Goal: Task Accomplishment & Management: Complete application form

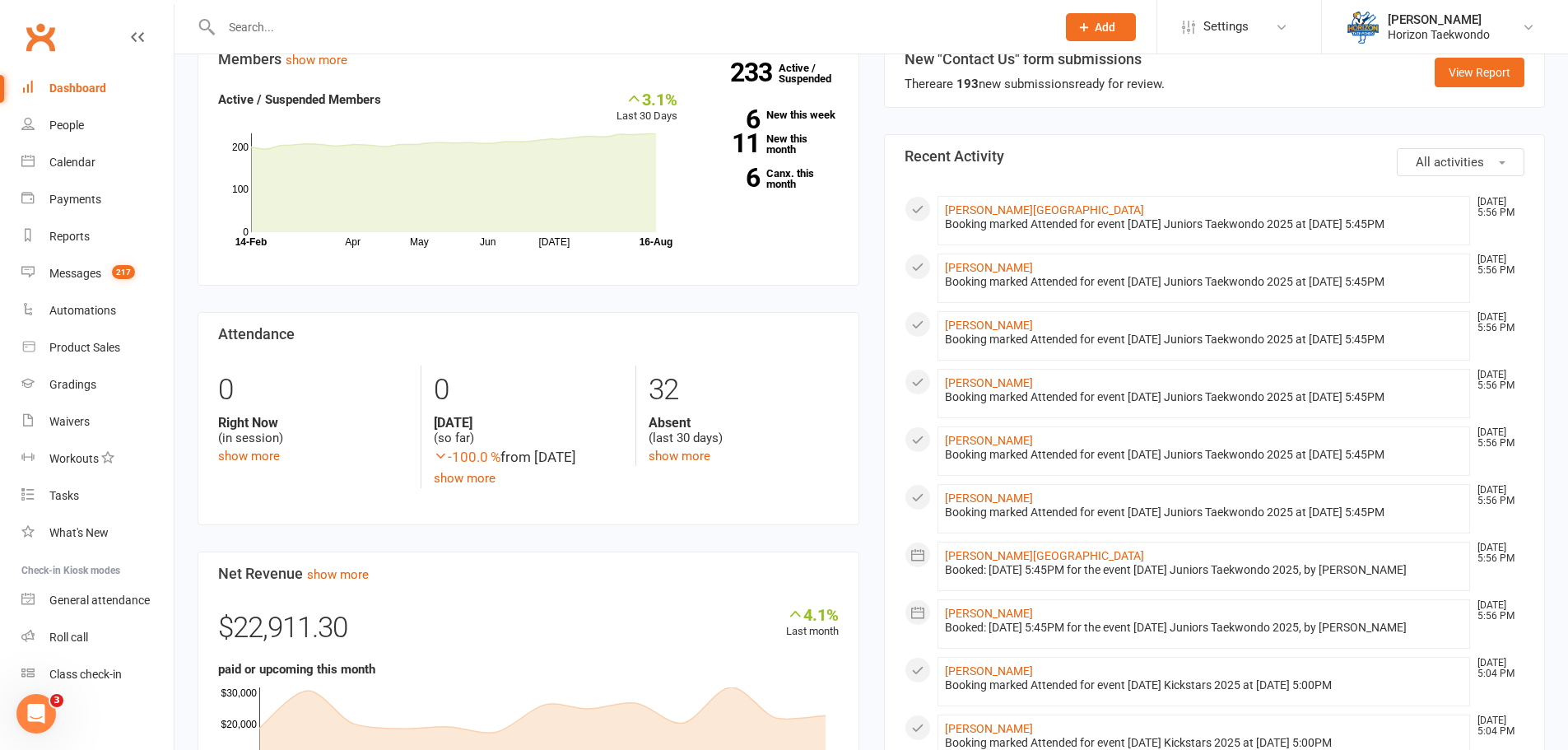
scroll to position [247, 0]
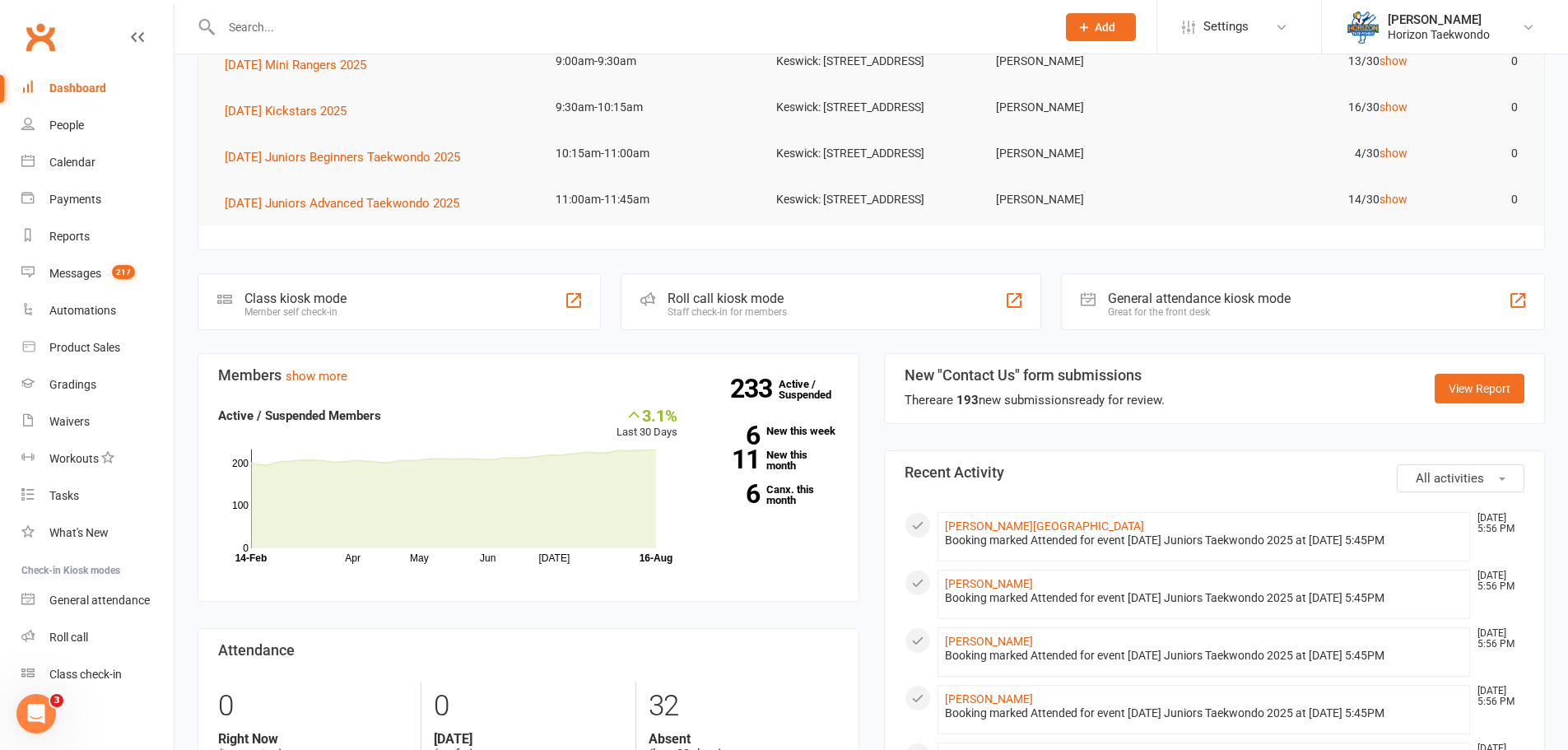
click at [247, 27] on input "text" at bounding box center [630, 27] width 828 height 23
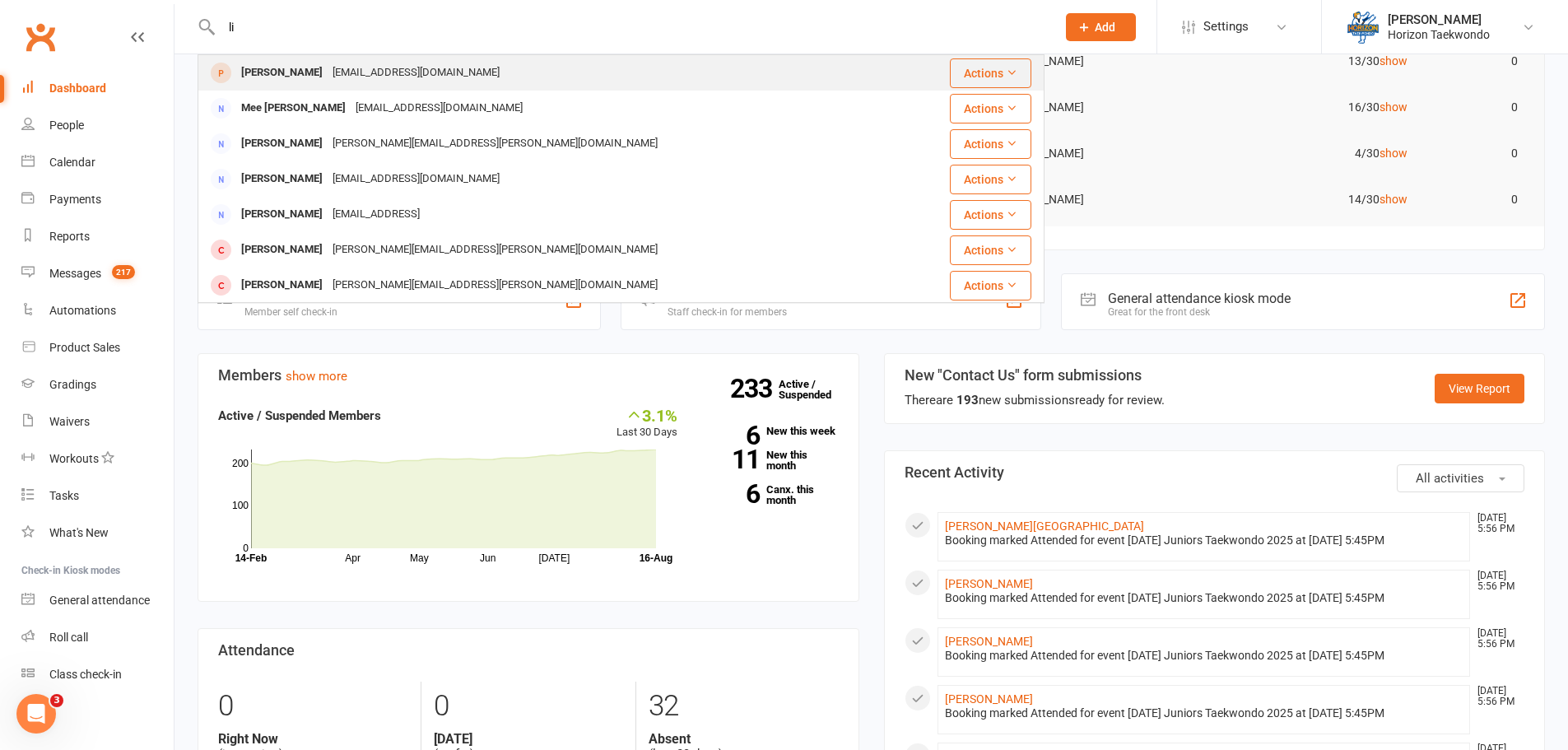
type input "l"
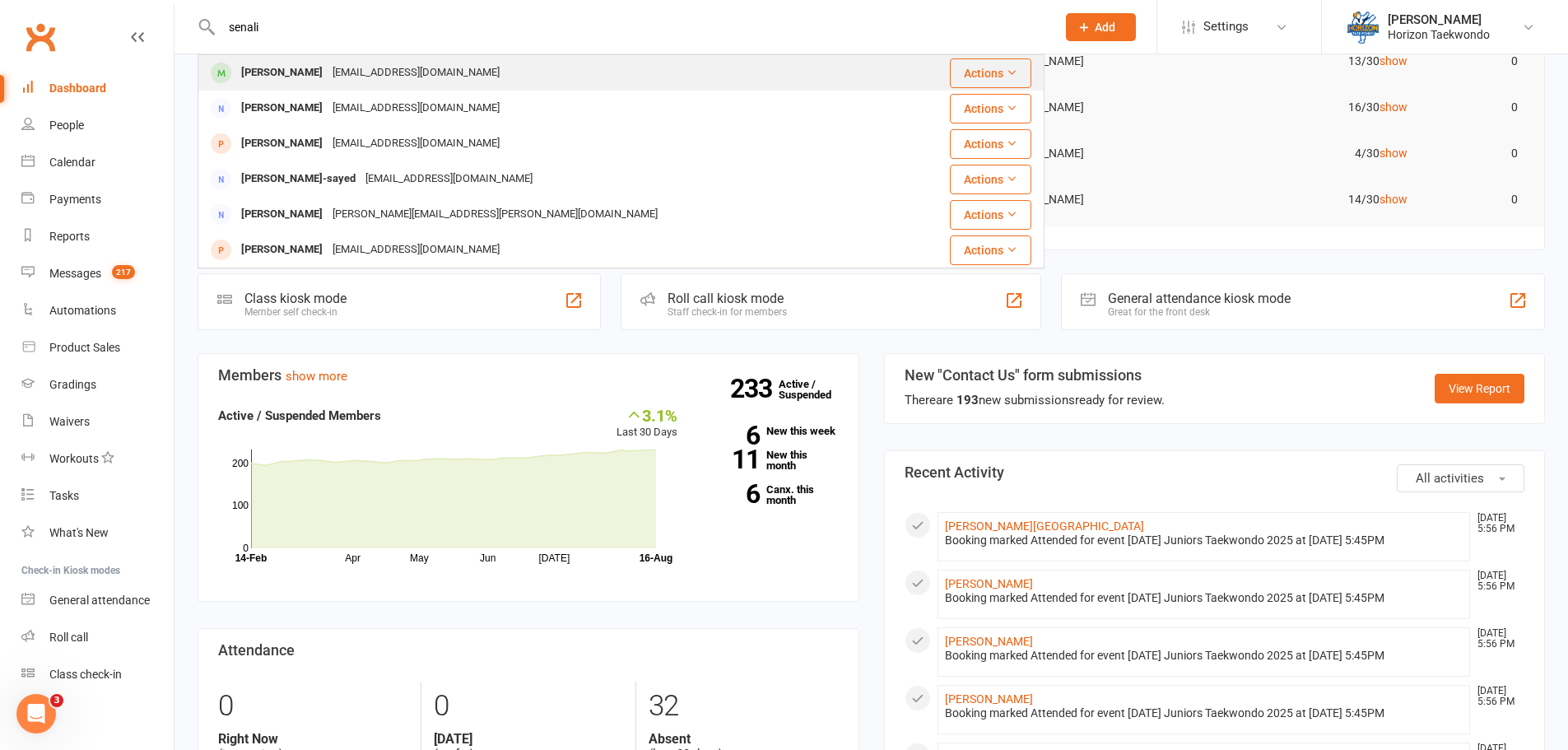
type input "senali"
click at [407, 68] on div "[EMAIL_ADDRESS][DOMAIN_NAME]" at bounding box center [416, 73] width 177 height 24
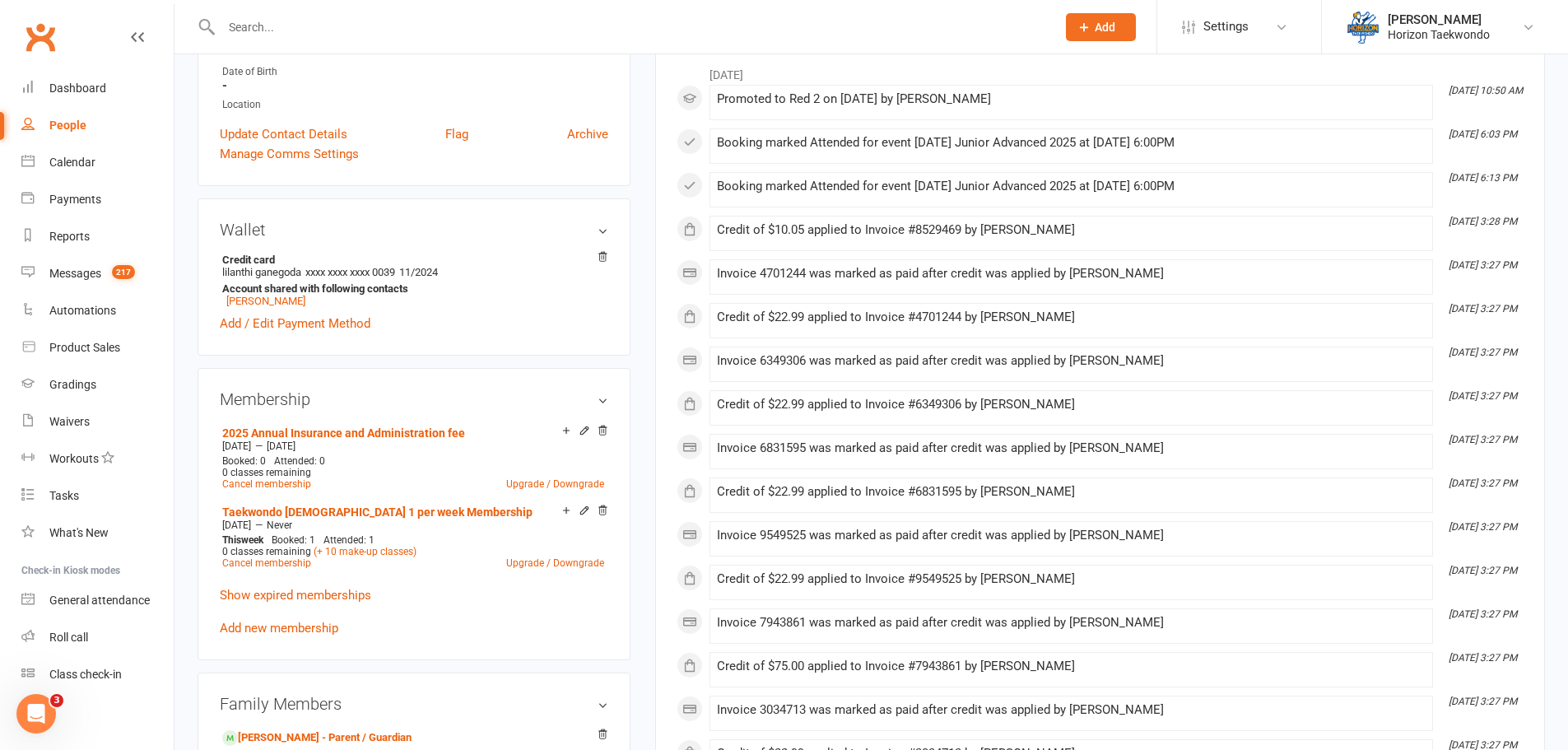
scroll to position [576, 0]
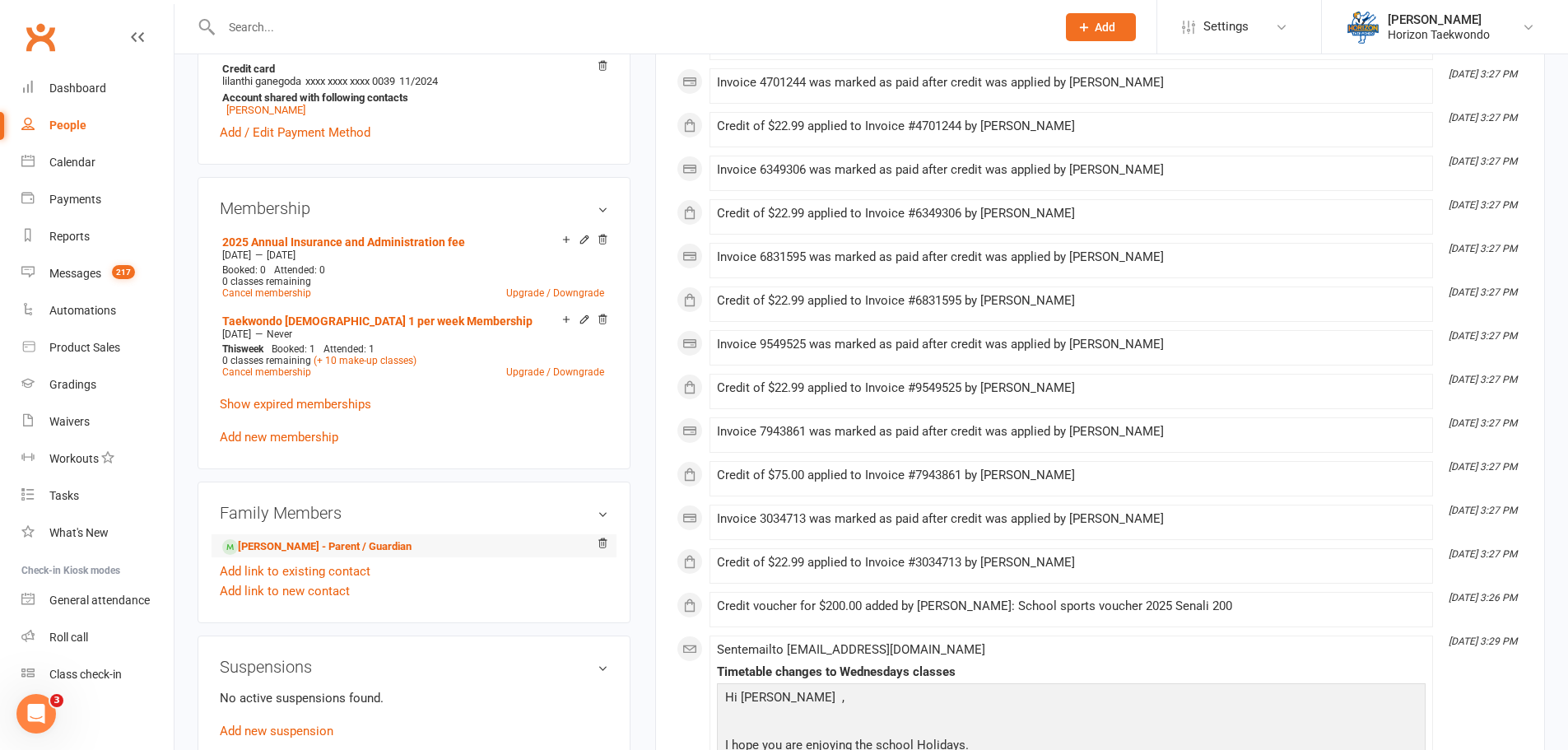
click at [284, 534] on li "[PERSON_NAME] - Parent / Guardian" at bounding box center [414, 545] width 389 height 23
click at [395, 548] on link "[PERSON_NAME] - Parent / Guardian" at bounding box center [317, 547] width 189 height 17
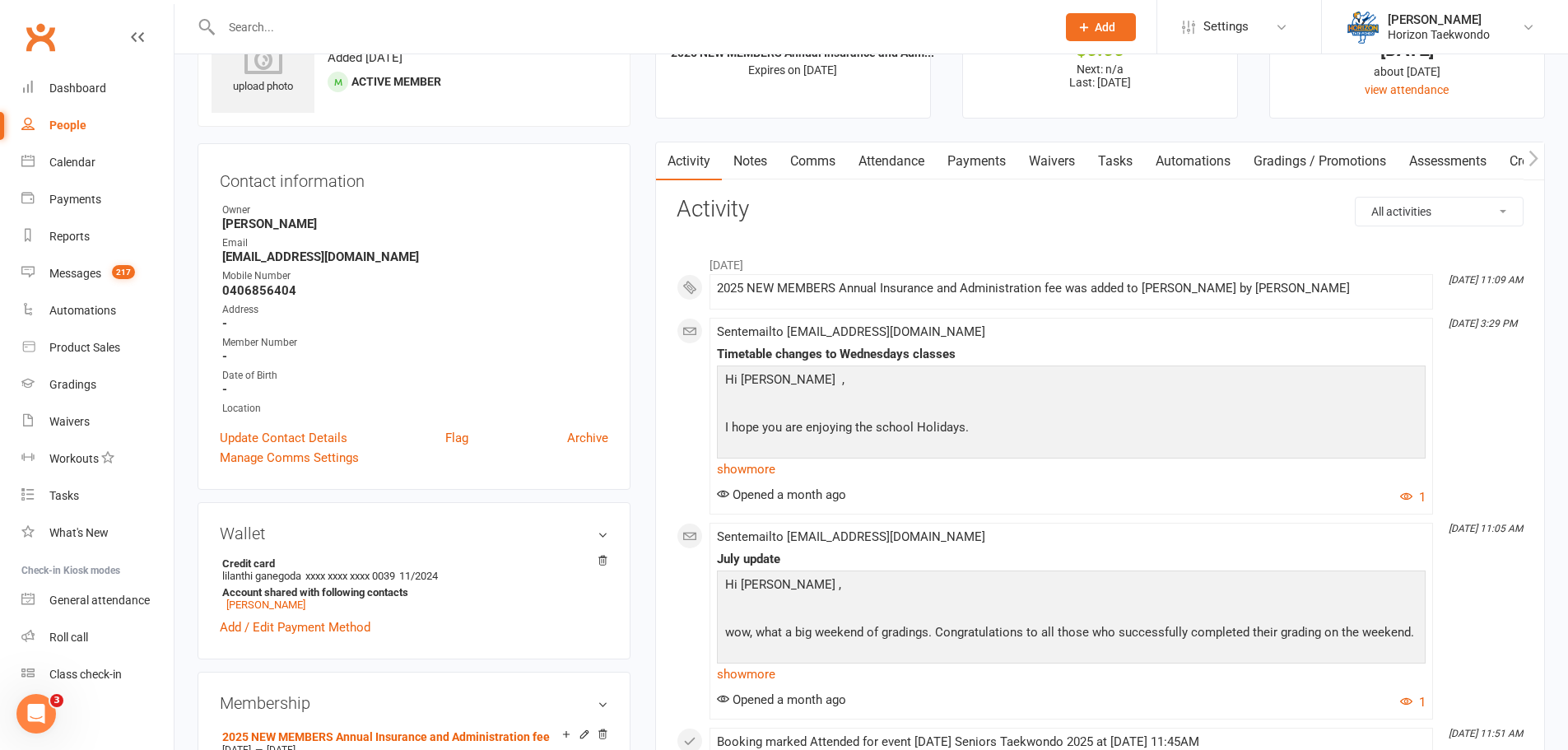
scroll to position [330, 0]
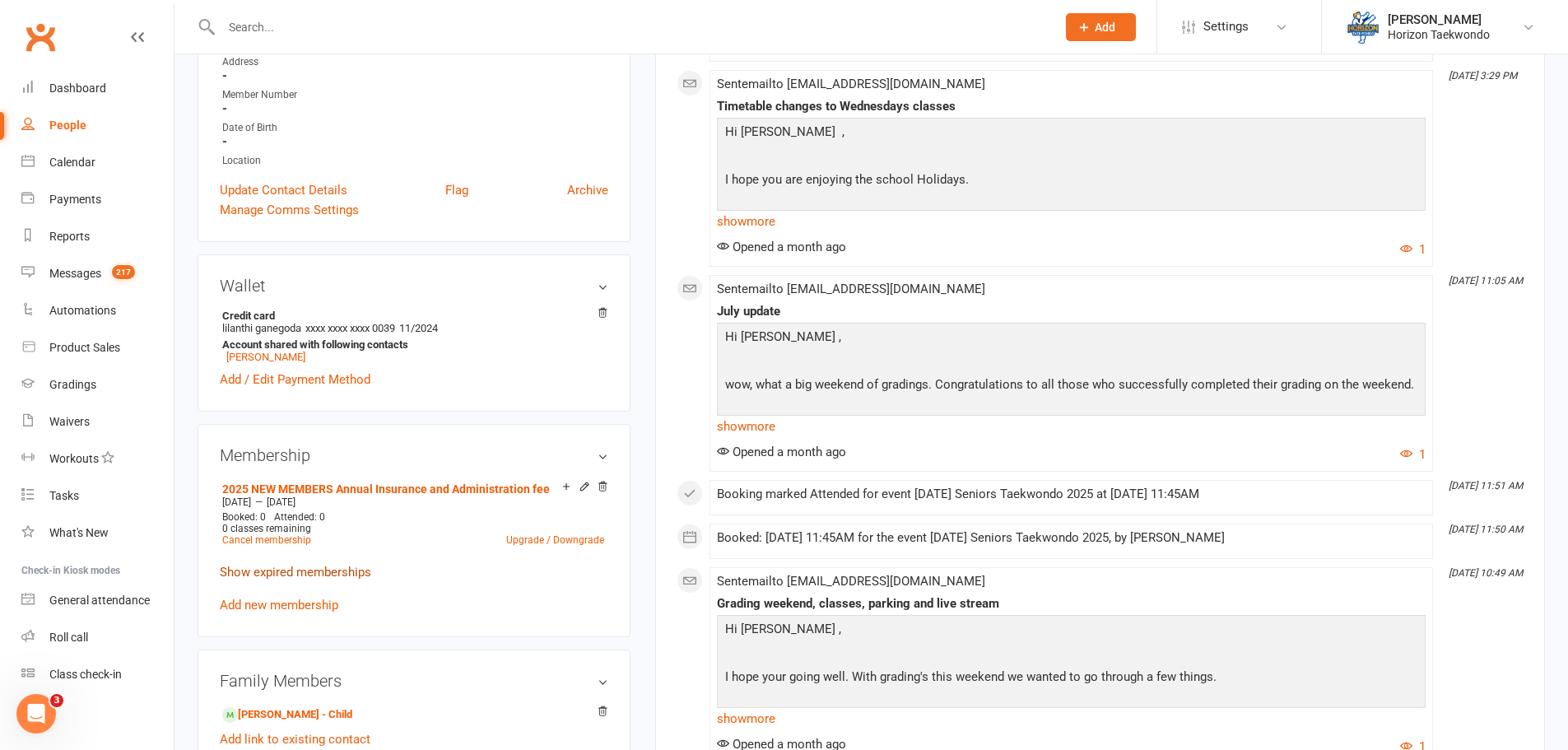
click at [296, 573] on link "Show expired memberships" at bounding box center [295, 572] width 151 height 15
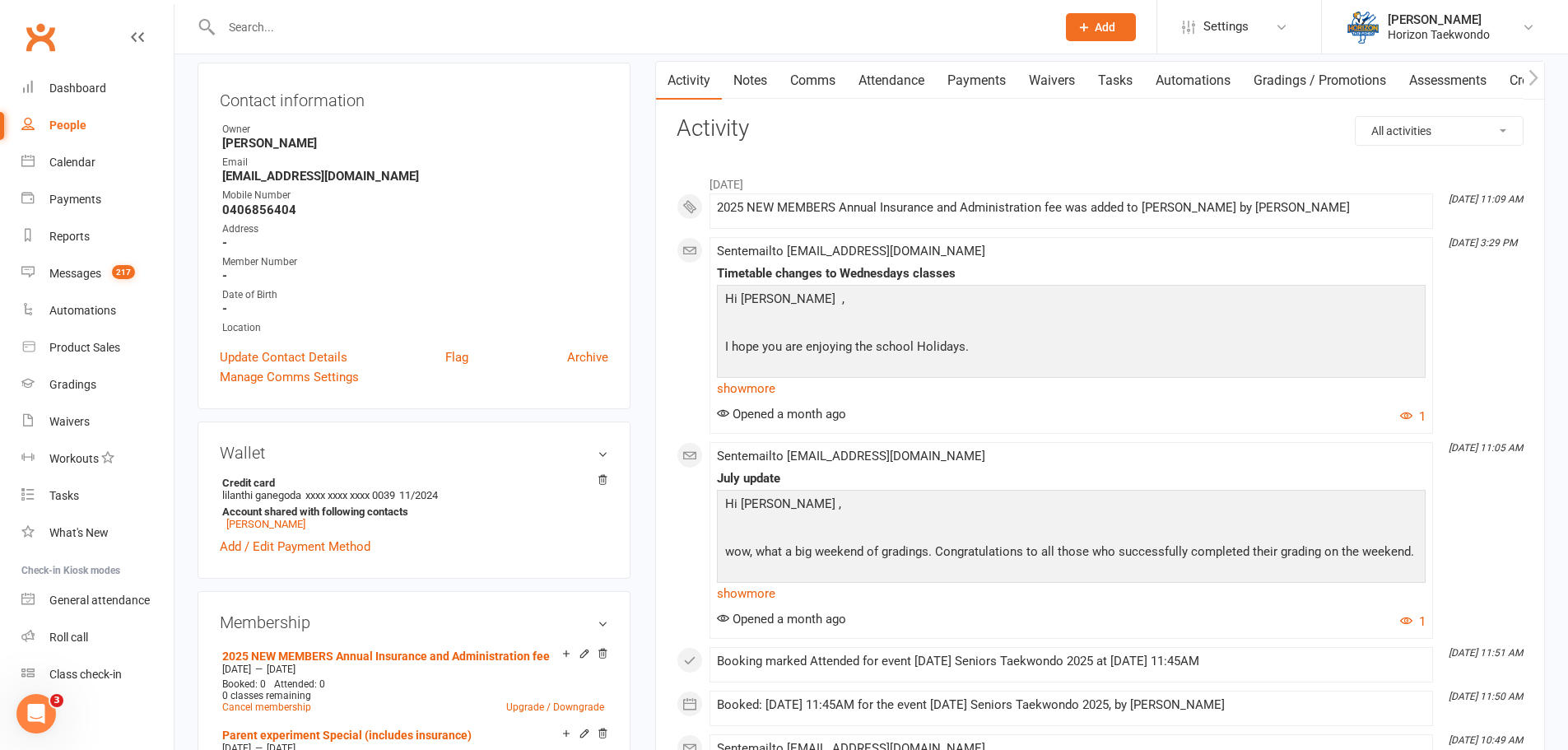
scroll to position [0, 0]
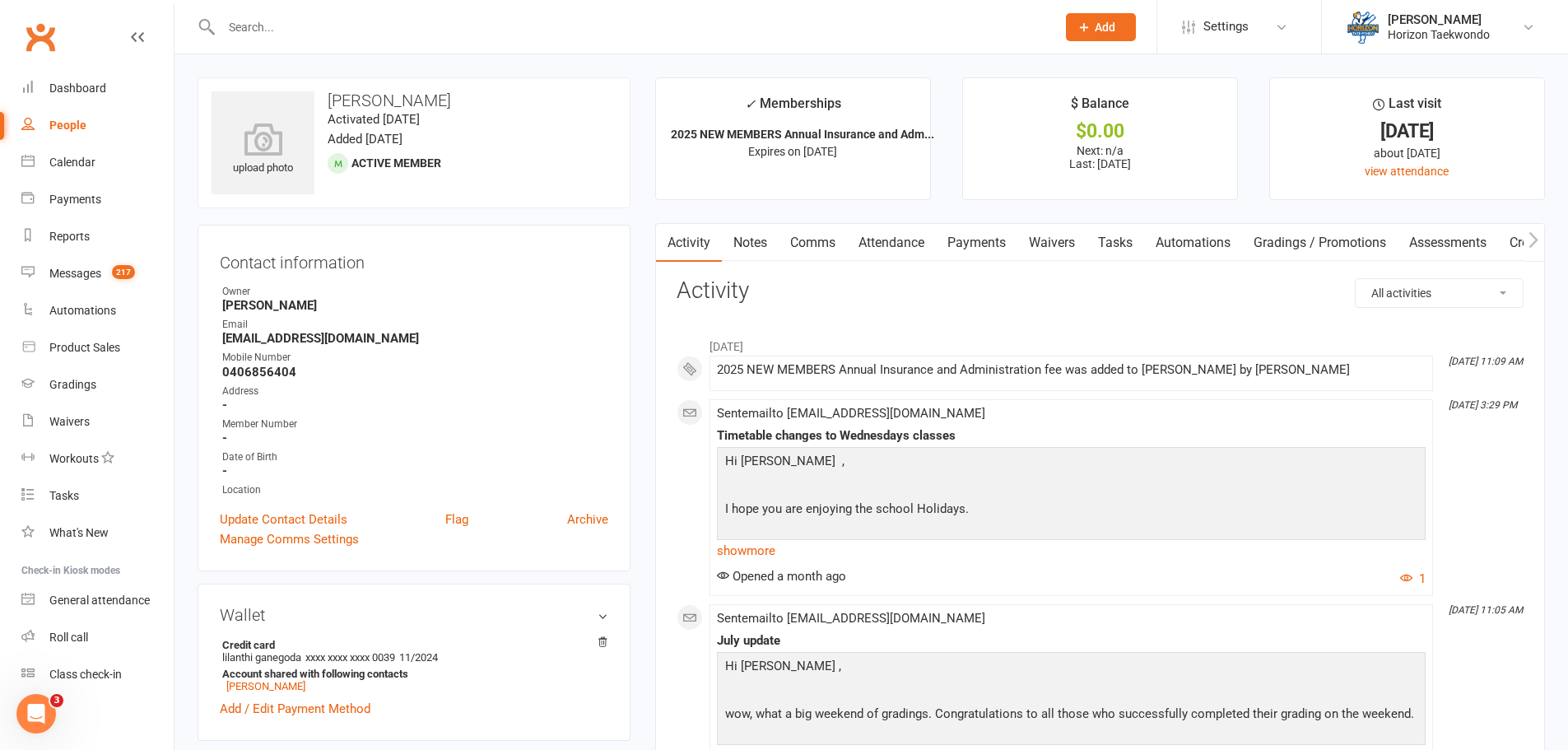
click at [864, 245] on link "Attendance" at bounding box center [891, 243] width 89 height 38
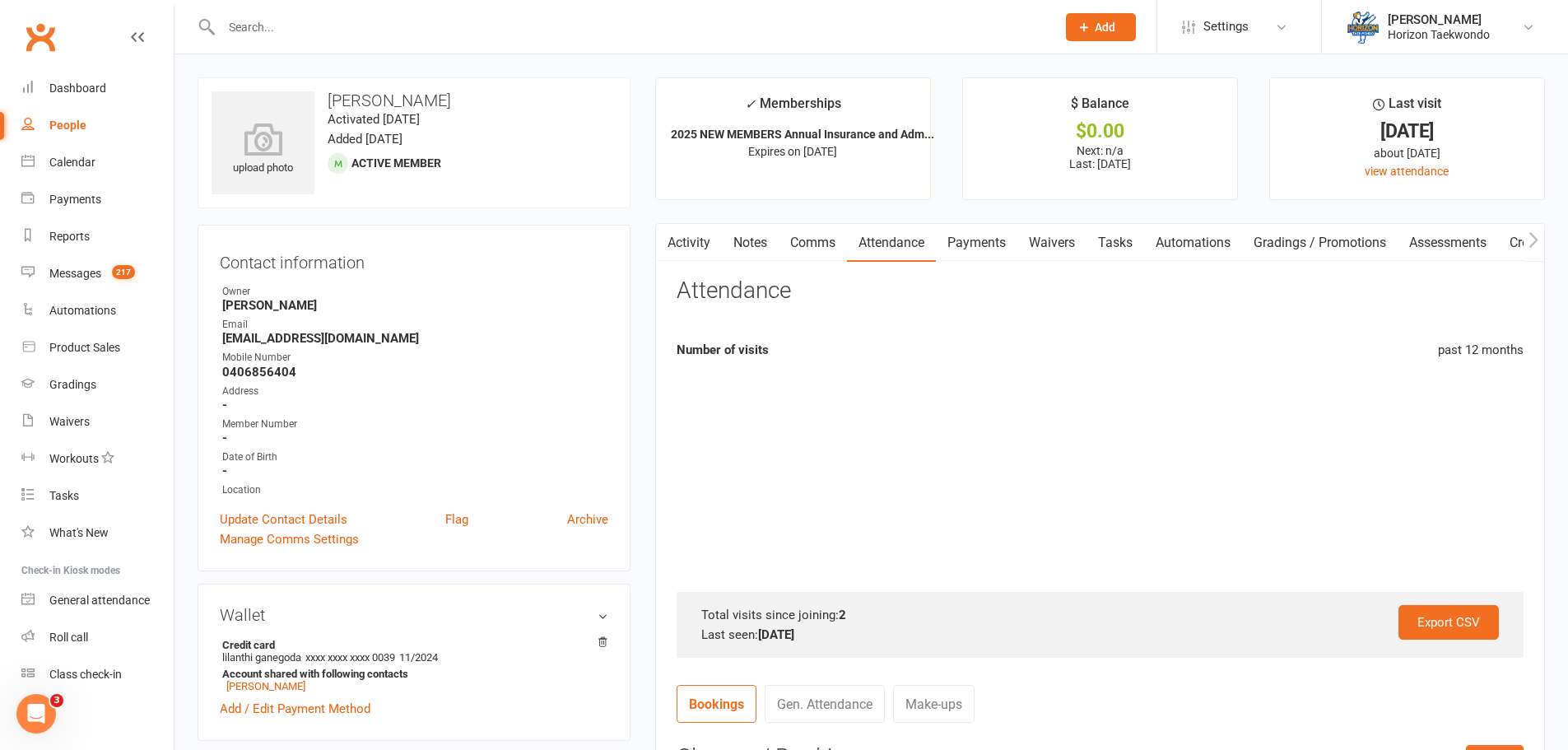
click at [836, 252] on link "Comms" at bounding box center [813, 243] width 68 height 38
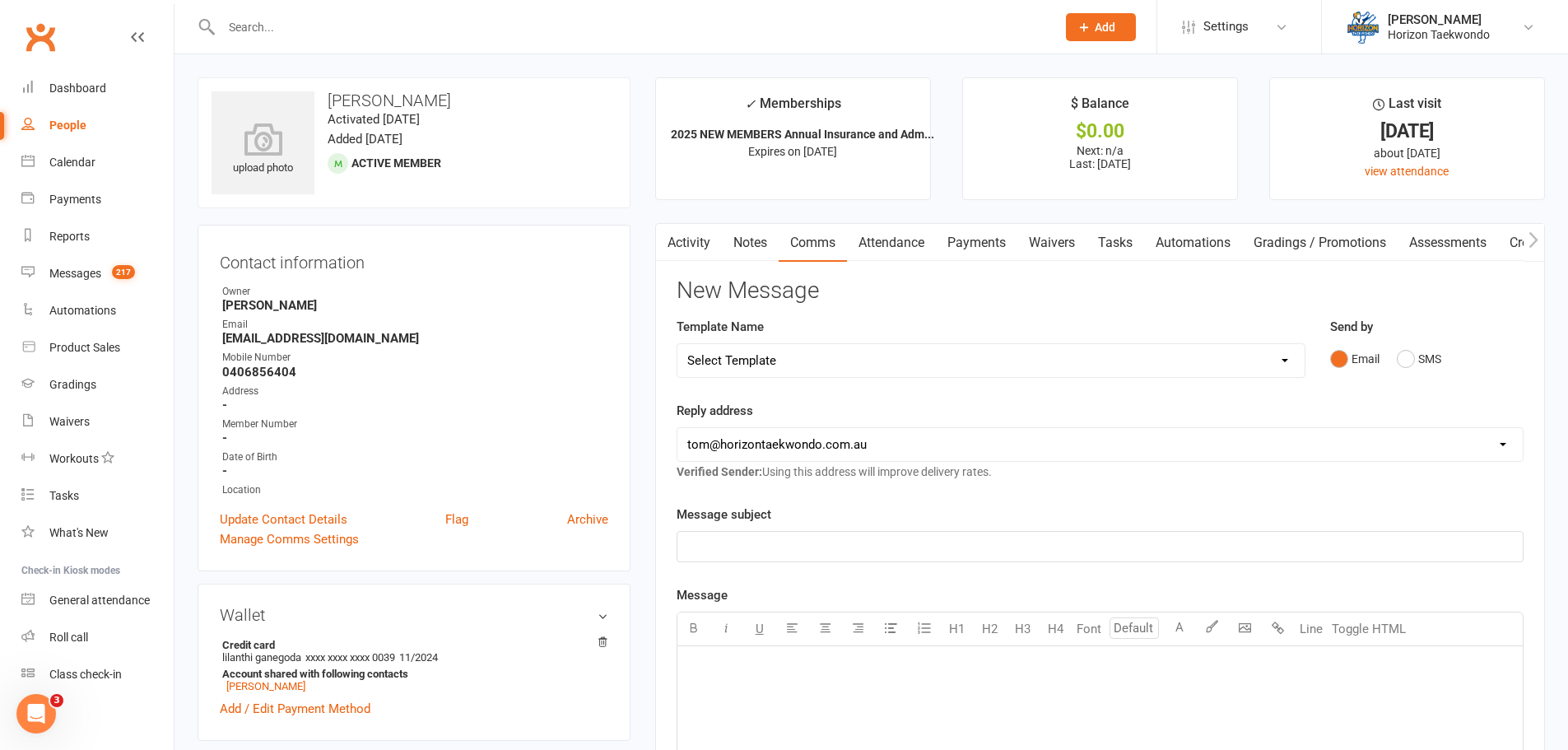
click at [824, 554] on p "﻿" at bounding box center [1100, 546] width 825 height 20
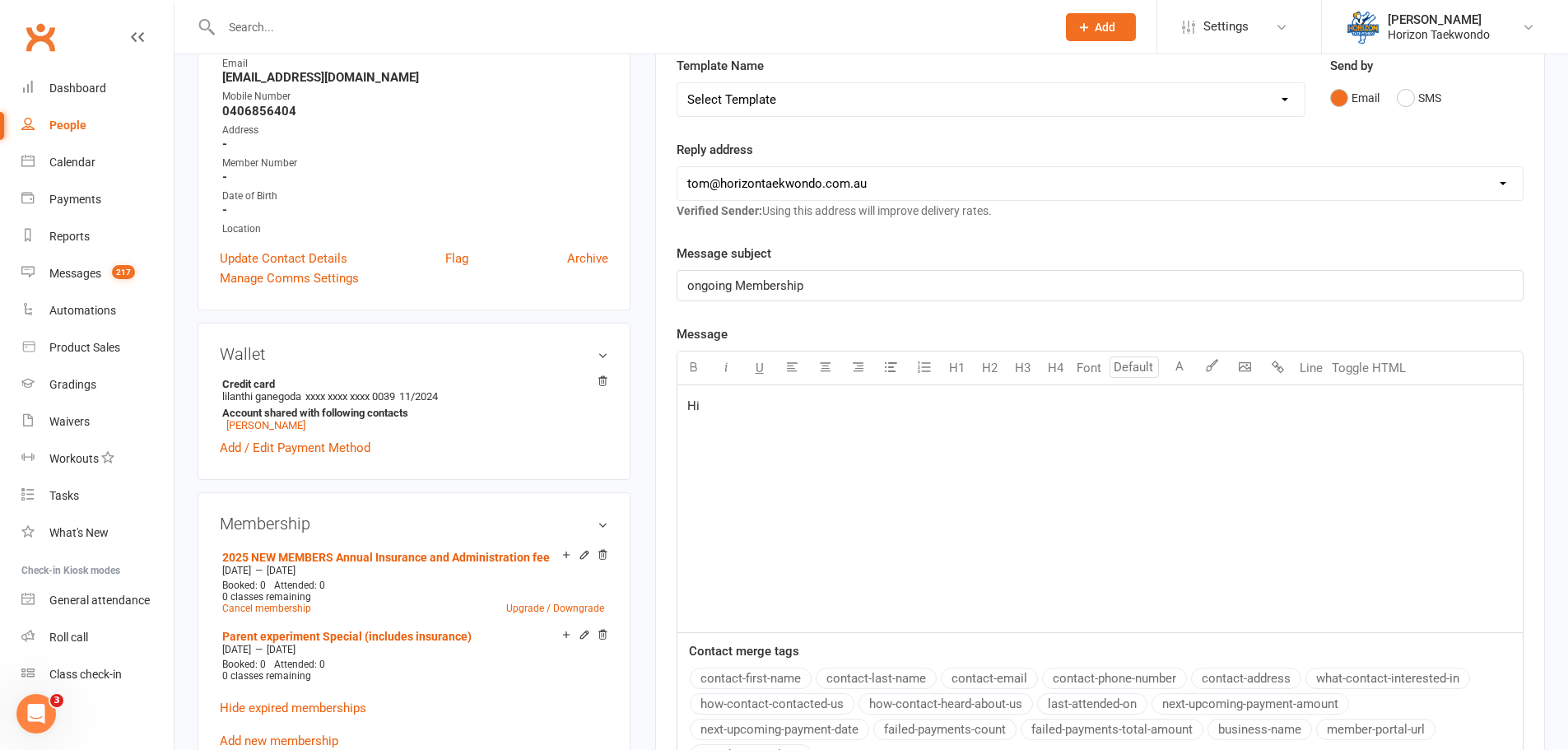
scroll to position [494, 0]
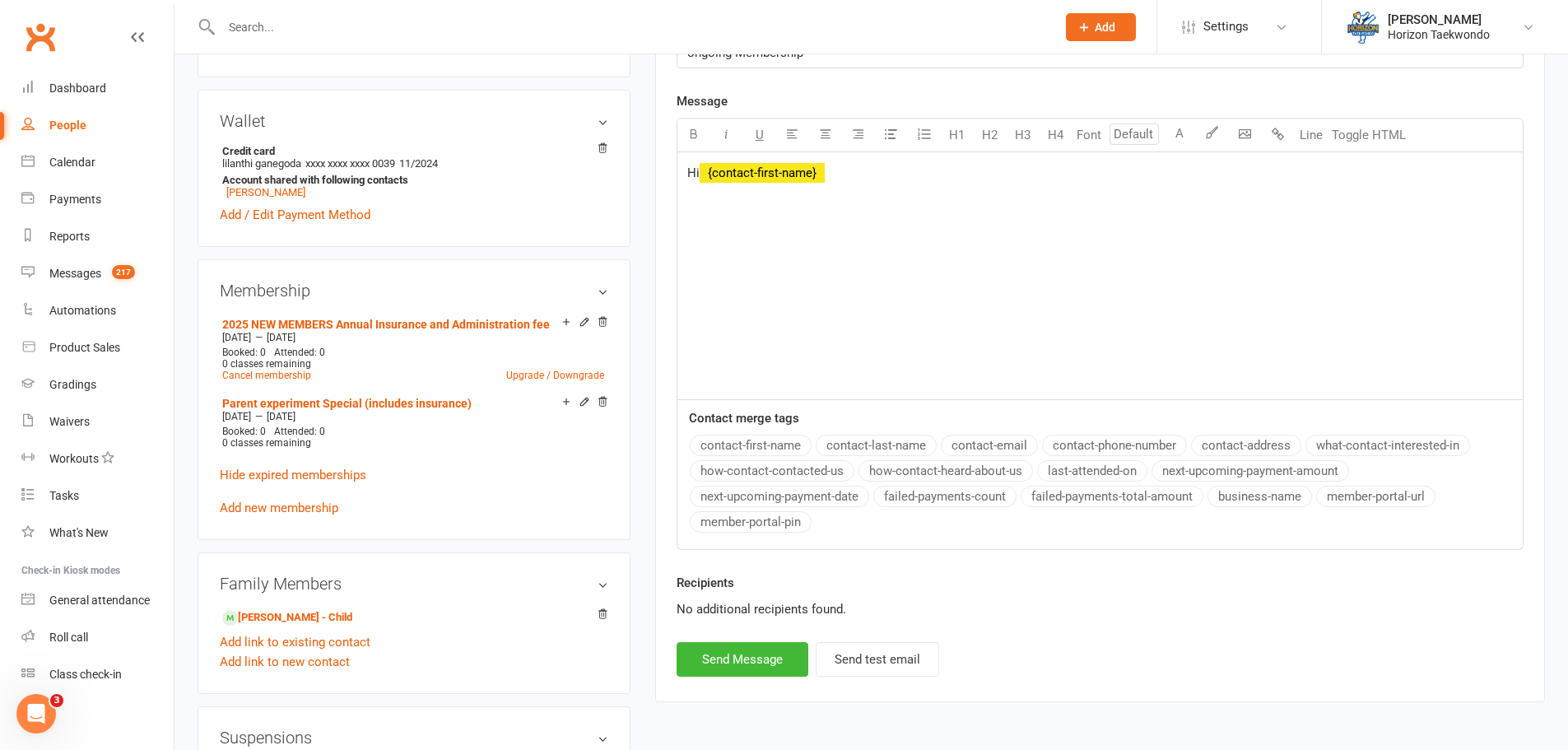
click at [775, 452] on button "contact-first-name" at bounding box center [751, 445] width 122 height 21
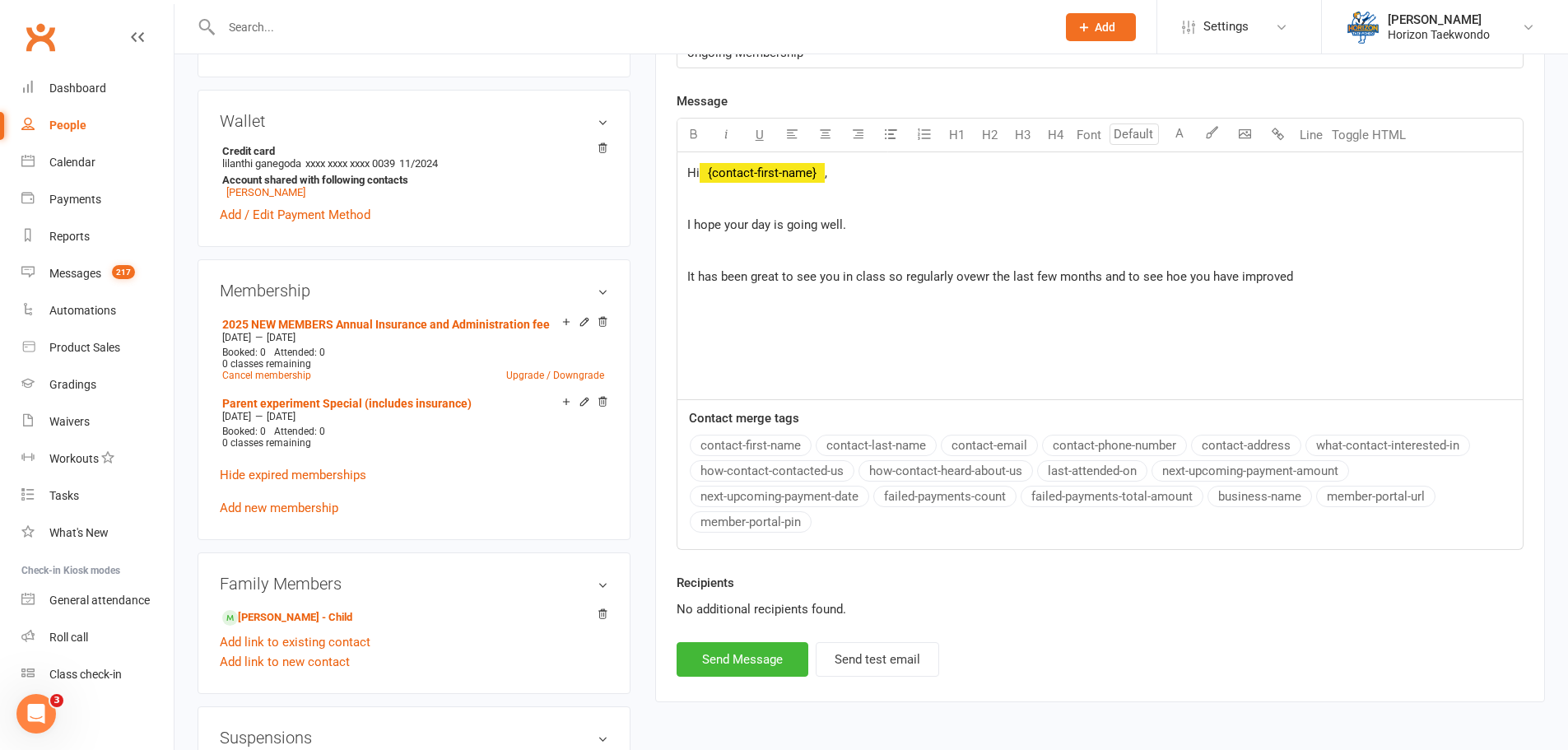
click at [1179, 284] on span "It has been great to see you in class so regularly ovewr the last few months an…" at bounding box center [990, 276] width 606 height 15
click at [1313, 284] on p "It has been great to see you in class so regularly ovewr the last few months an…" at bounding box center [1100, 277] width 825 height 20
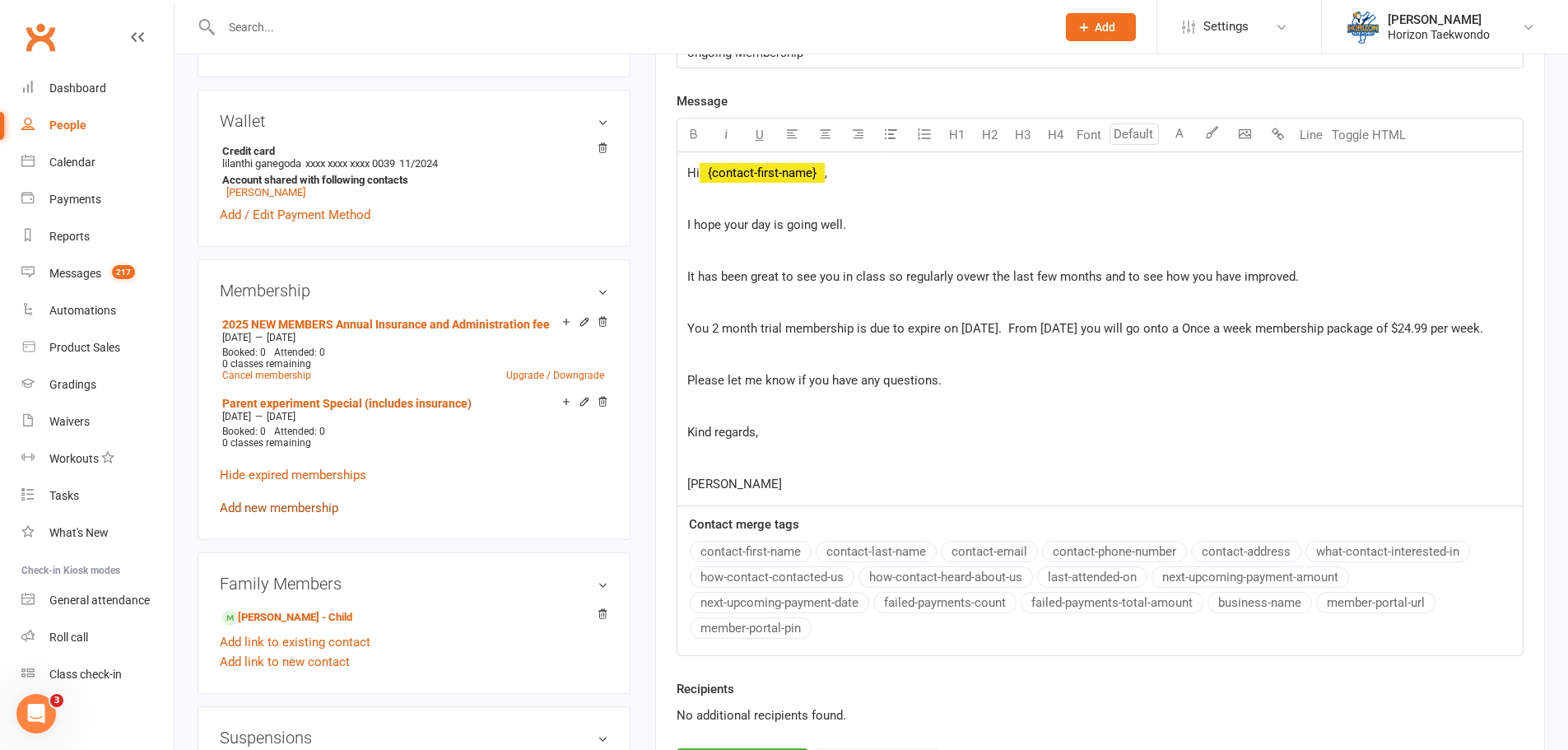
click at [330, 503] on link "Add new membership" at bounding box center [279, 508] width 118 height 15
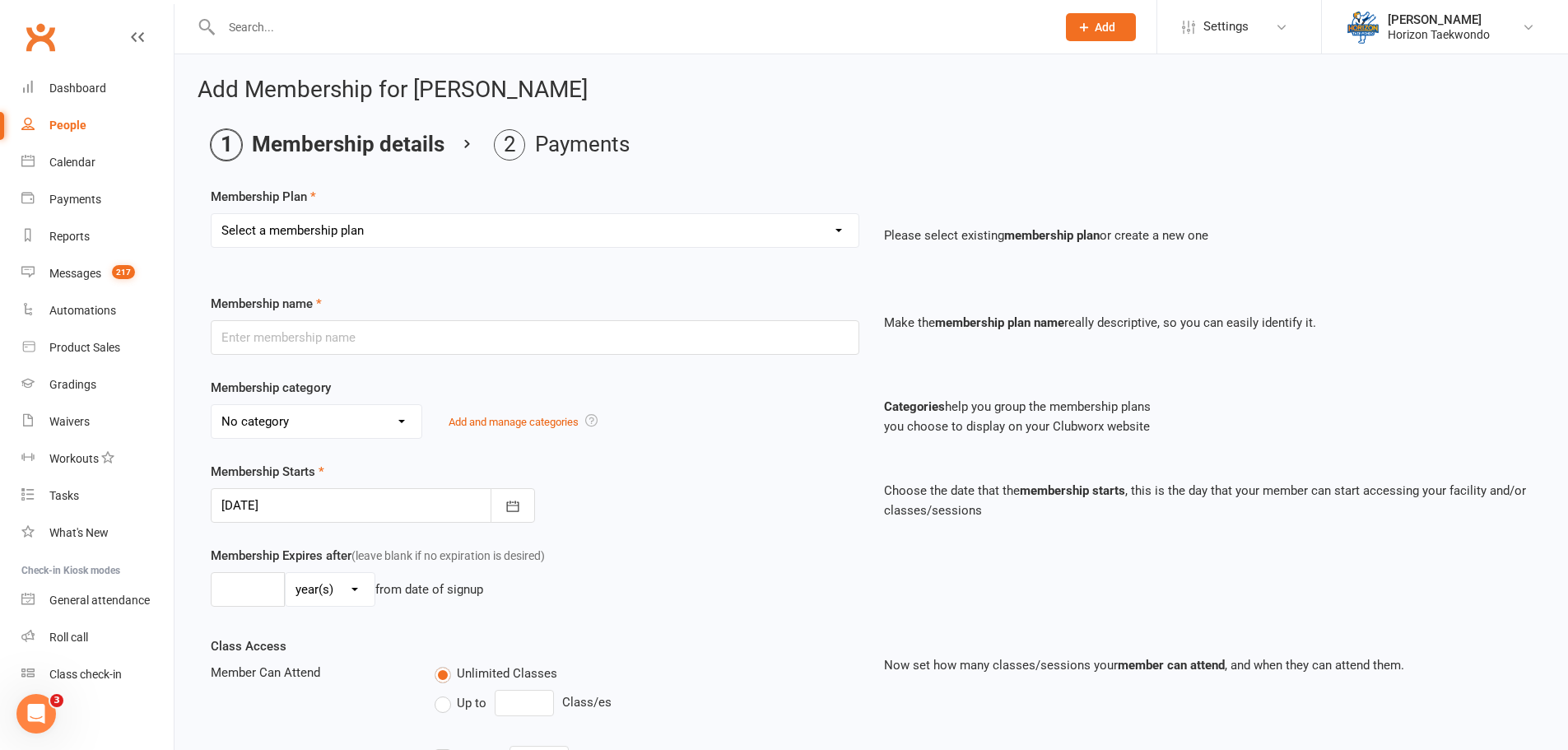
click at [715, 236] on select "Select a membership plan Create new Membership Plan Mini Rangers 1 classes Per …" at bounding box center [535, 230] width 647 height 33
select select "28"
click at [211, 214] on select "Select a membership plan Create new Membership Plan Mini Rangers 1 classes Per …" at bounding box center [535, 230] width 647 height 33
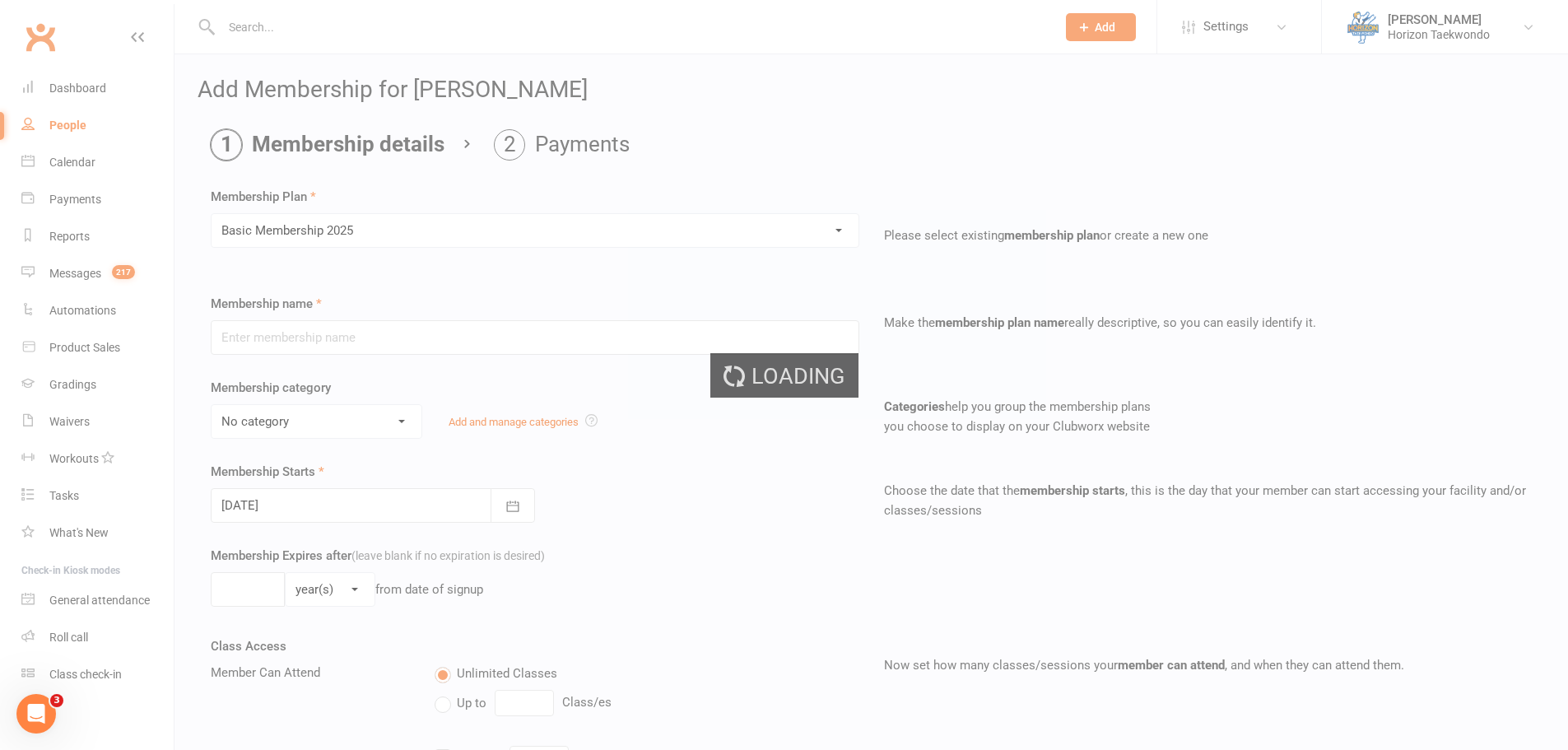
type input "Basic Membership 2025"
type input "0"
type input "1"
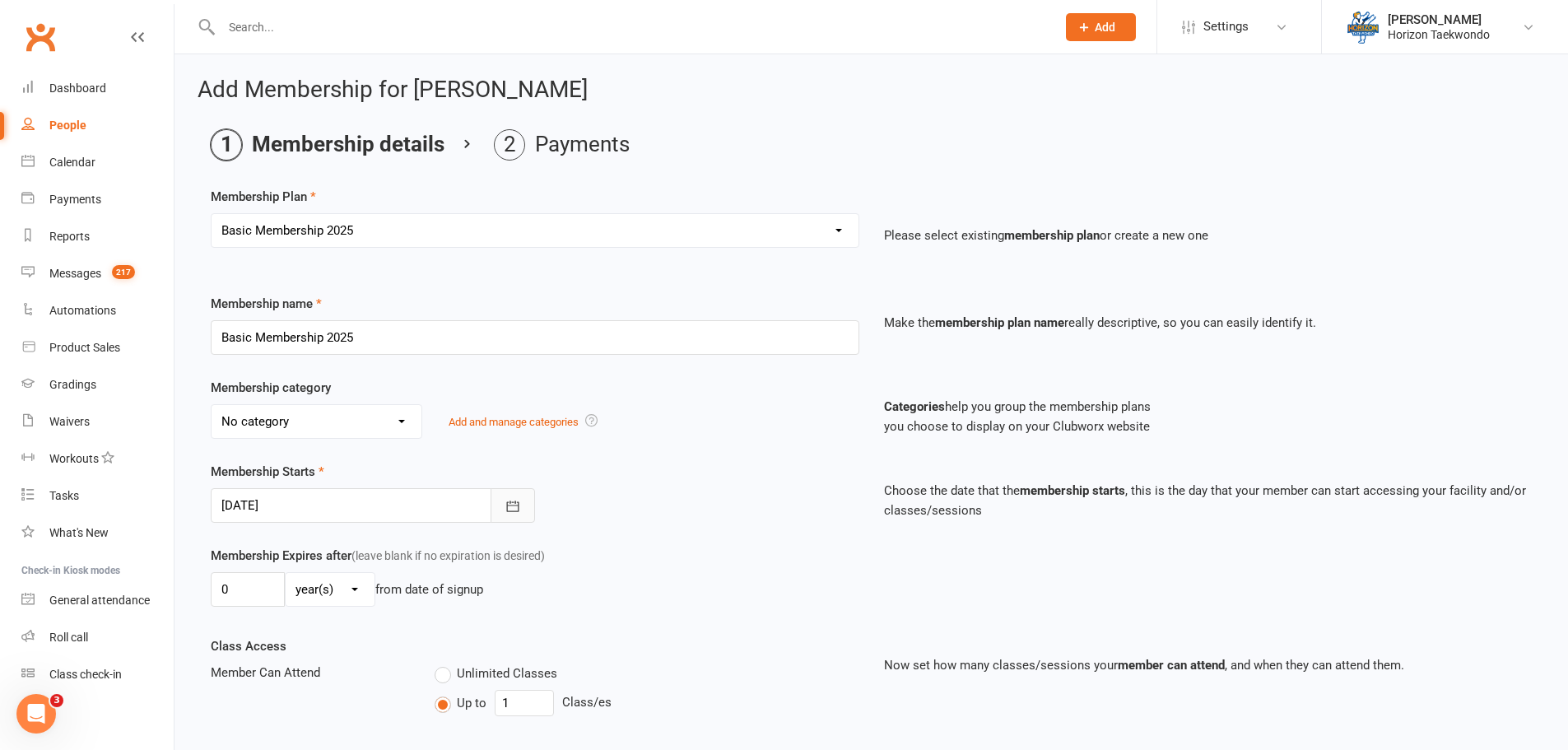
click at [514, 504] on icon "button" at bounding box center [512, 506] width 16 height 16
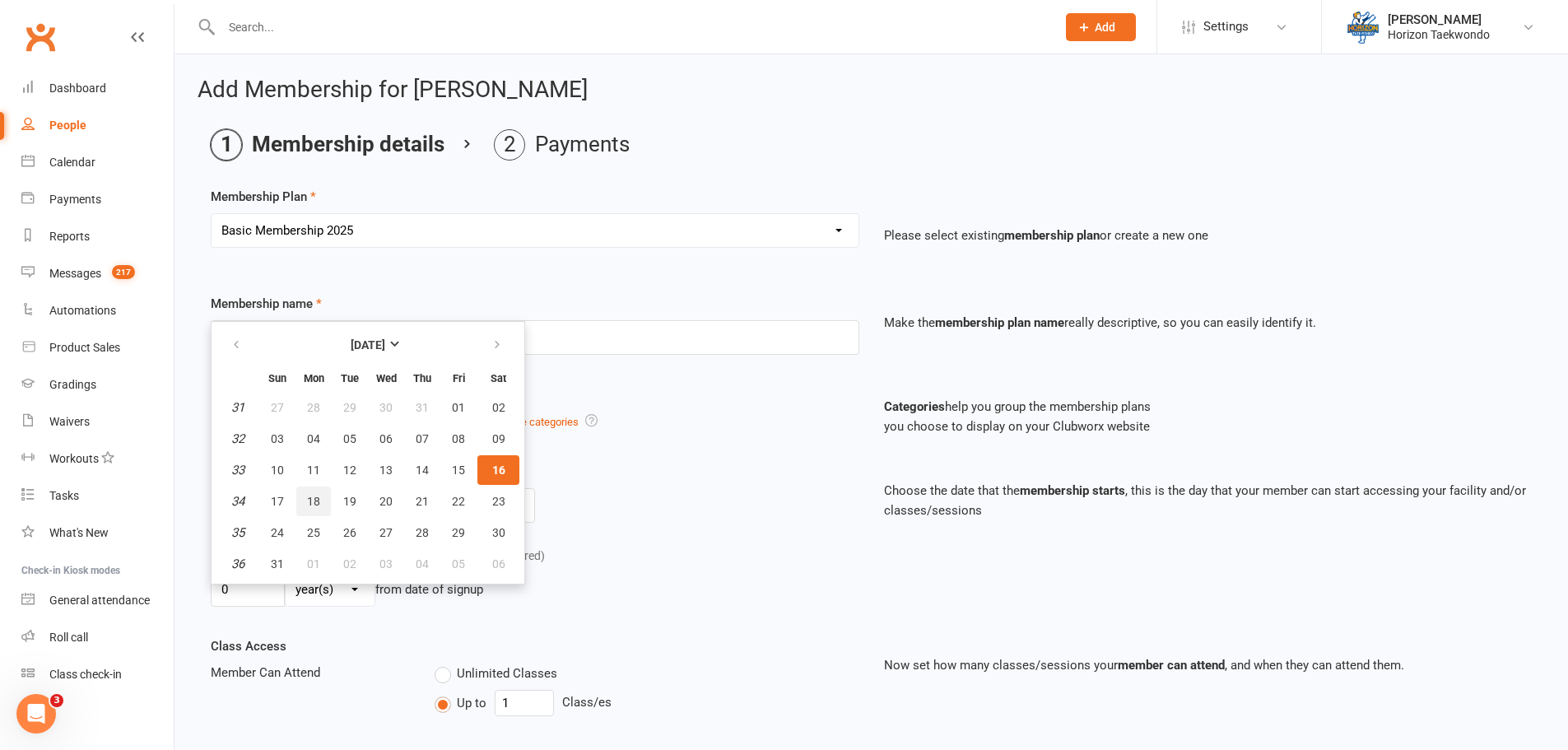
click at [307, 499] on span "18" at bounding box center [313, 501] width 13 height 13
type input "[DATE]"
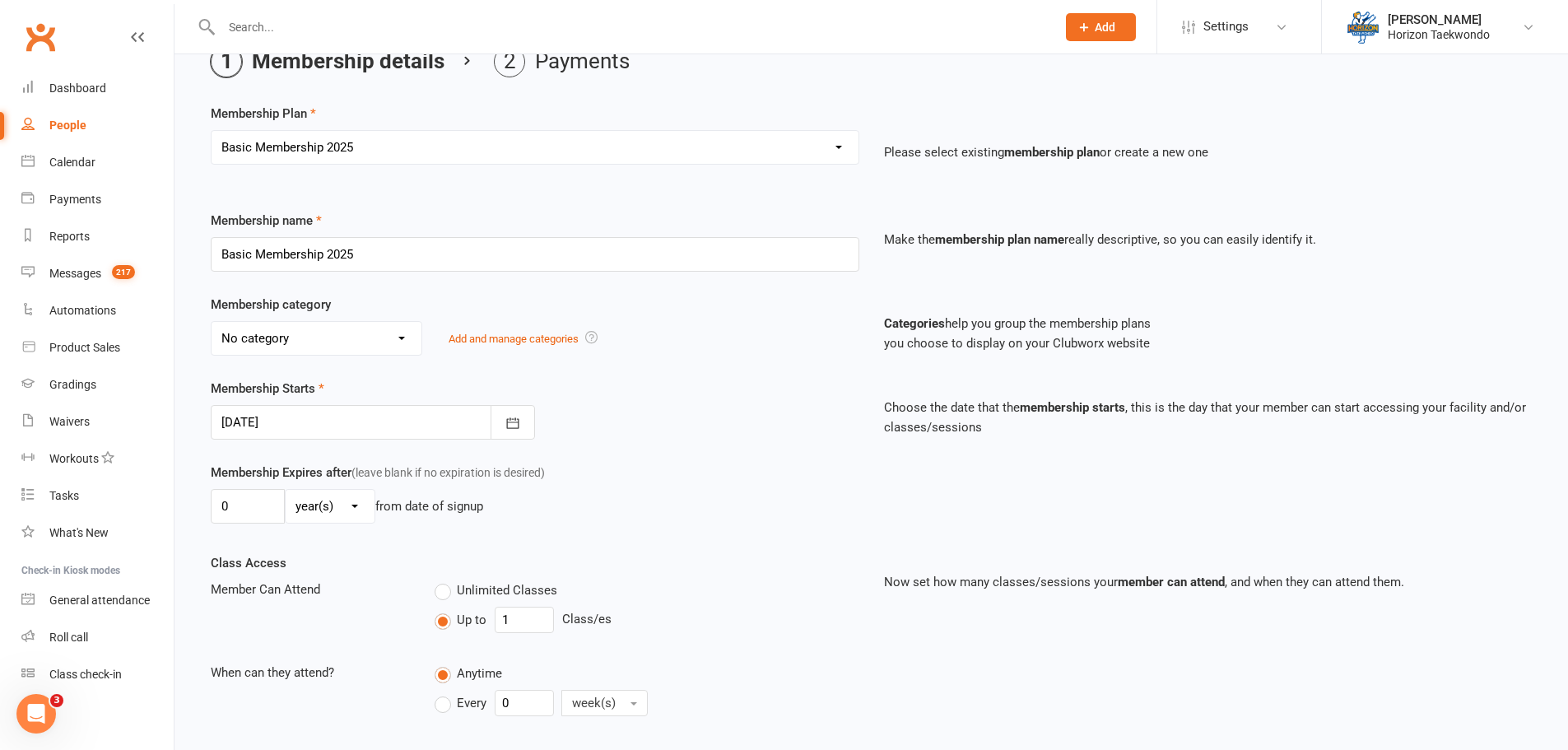
scroll to position [309, 0]
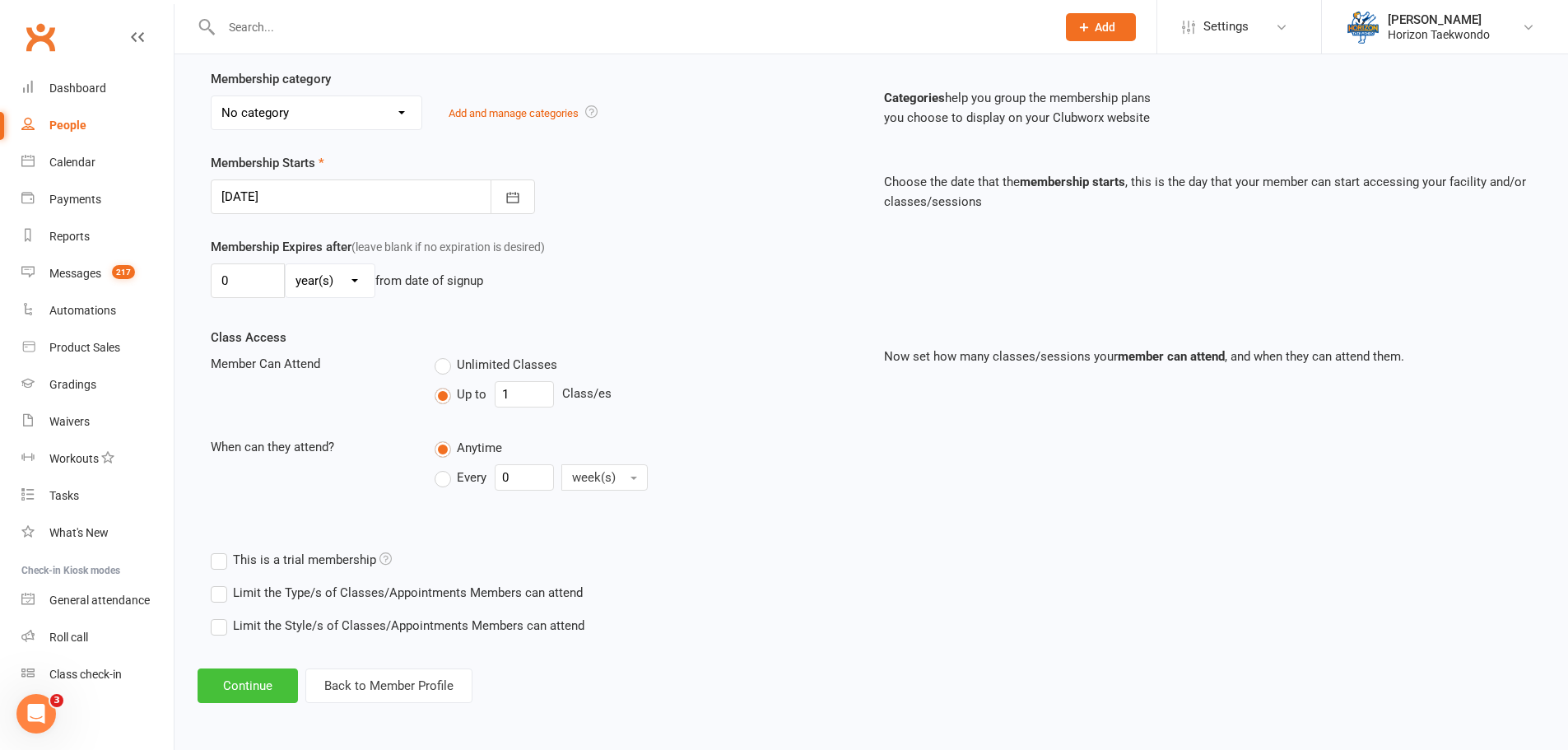
click at [256, 677] on button "Continue" at bounding box center [247, 686] width 100 height 34
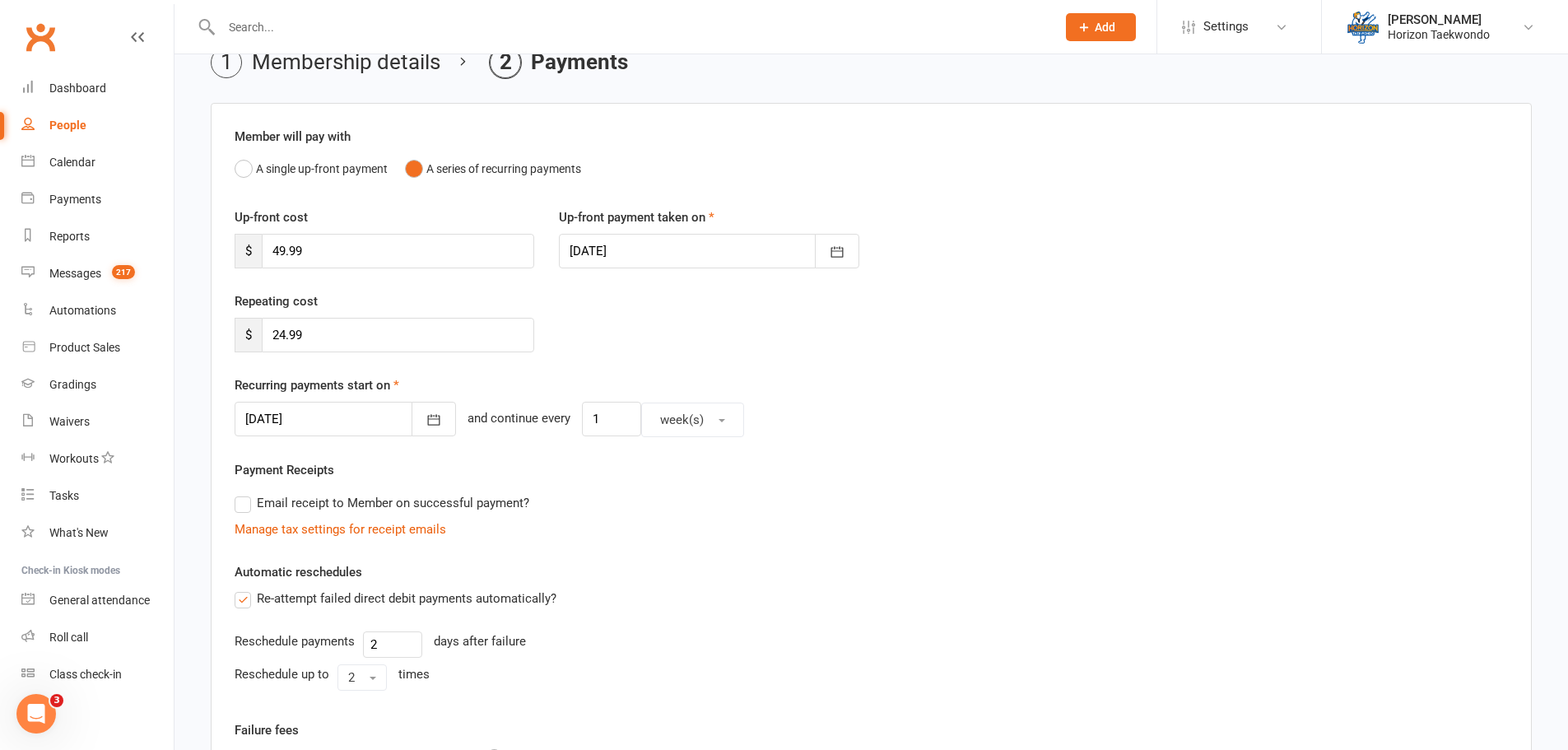
scroll to position [164, 0]
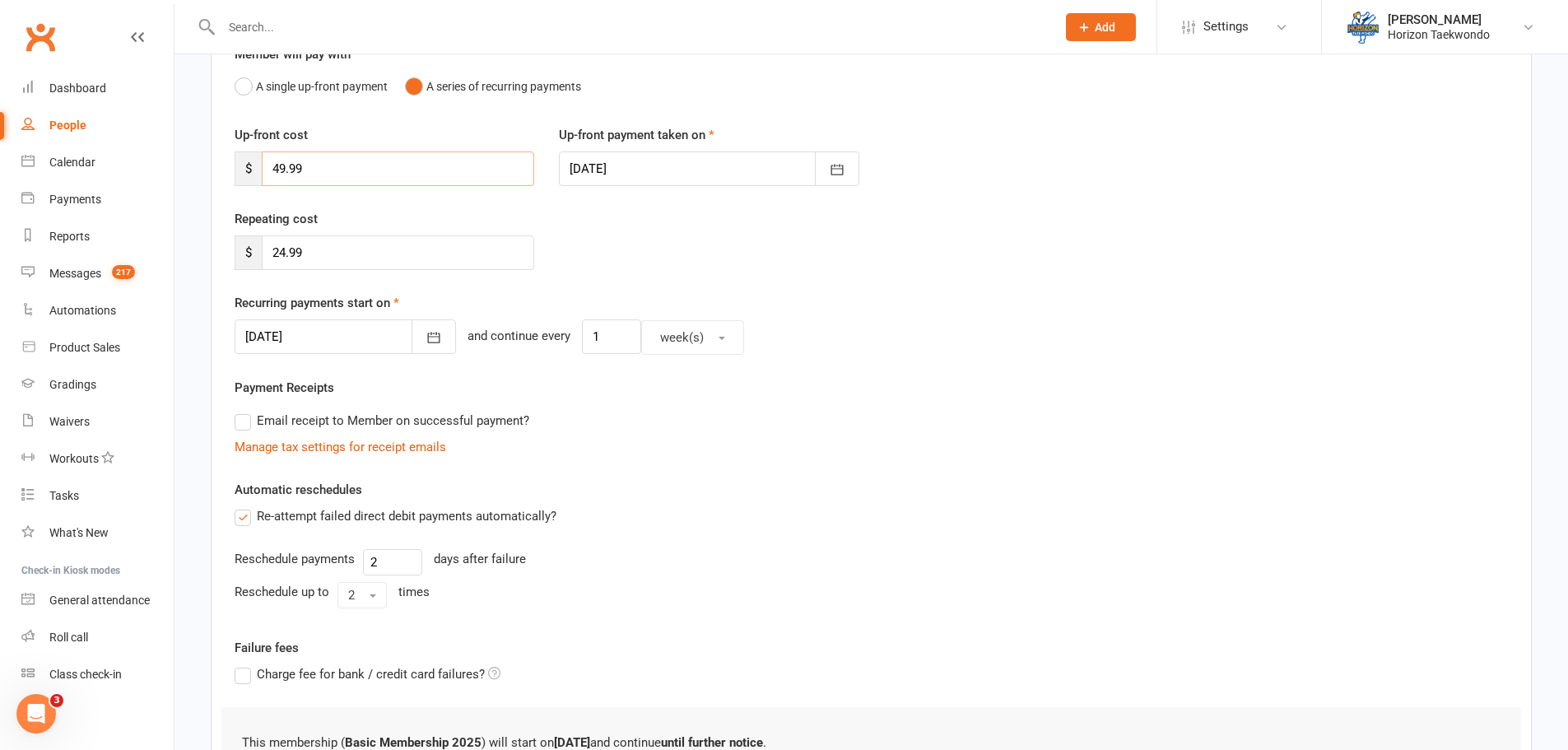
drag, startPoint x: 286, startPoint y: 168, endPoint x: 275, endPoint y: 169, distance: 11.0
click at [275, 169] on input "49.99" at bounding box center [398, 169] width 272 height 34
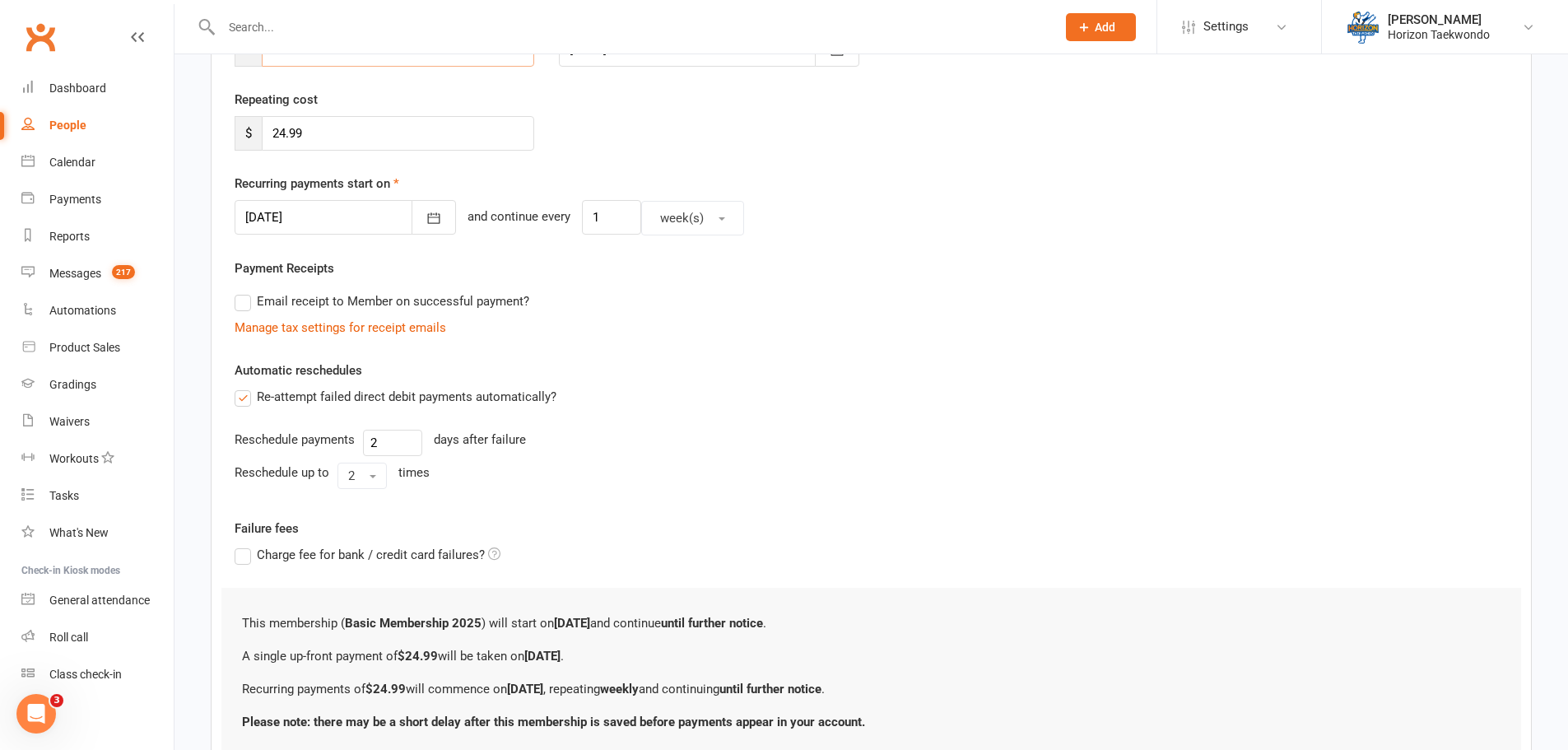
scroll to position [414, 0]
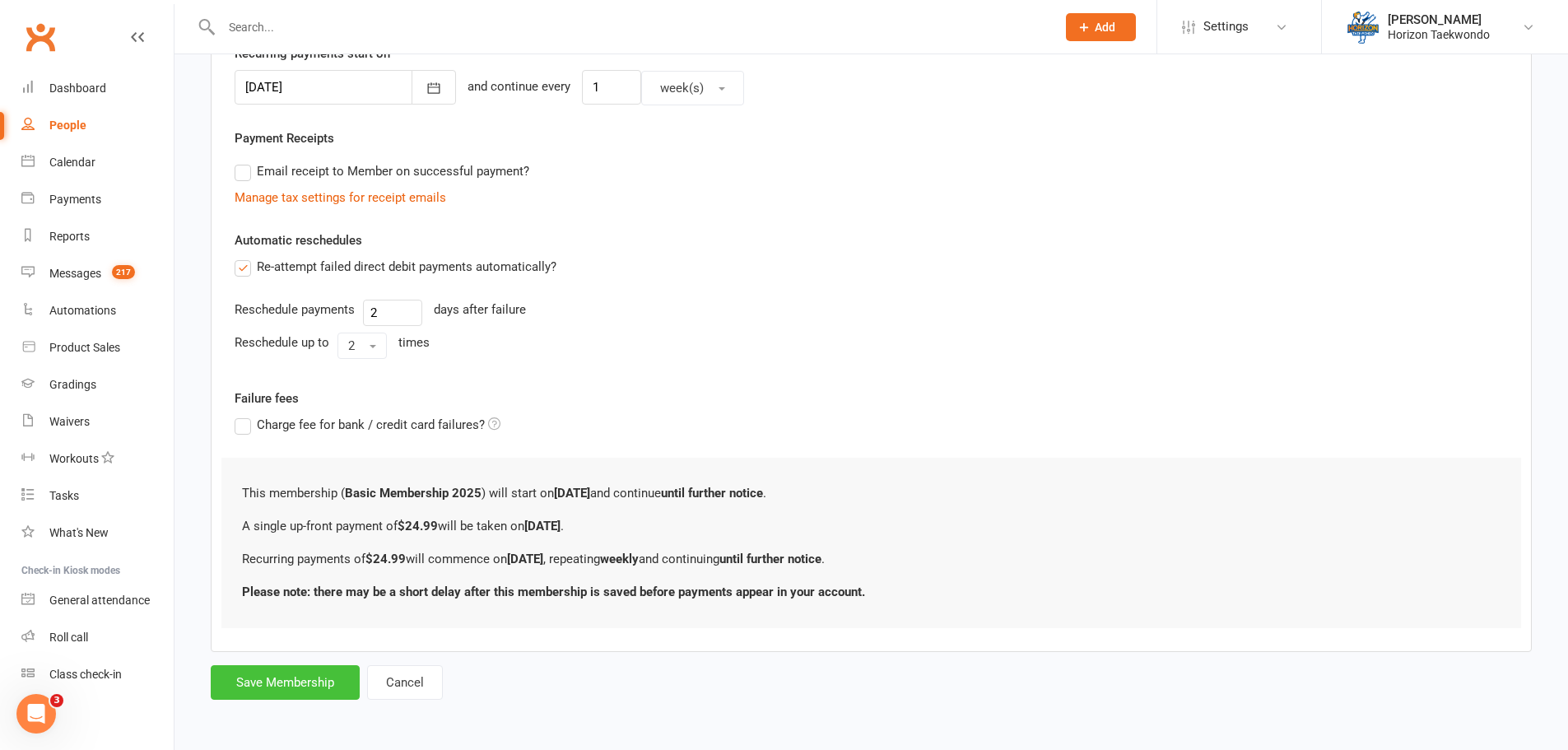
type input "24.99"
click at [257, 694] on button "Save Membership" at bounding box center [285, 682] width 149 height 34
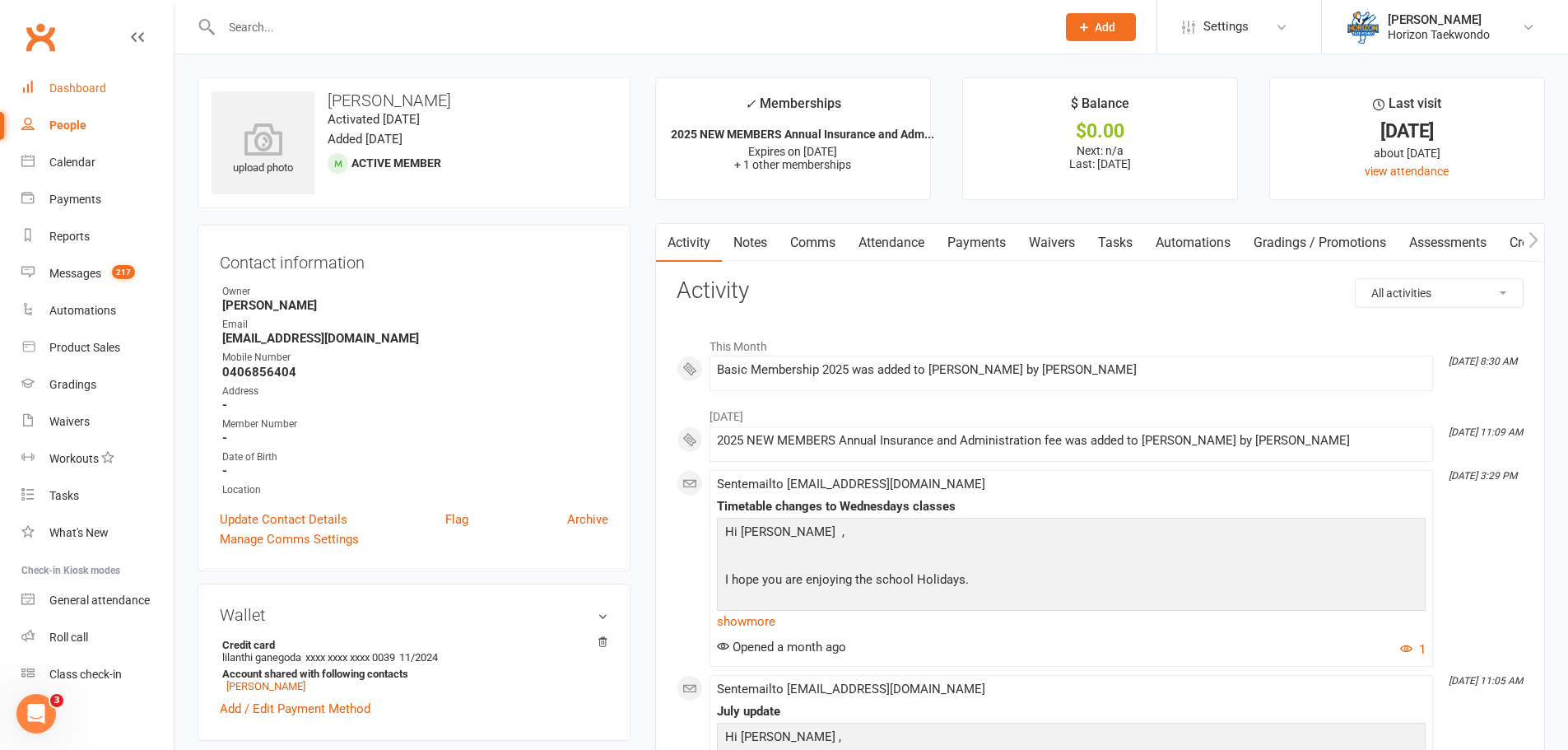
click at [104, 88] on div "Dashboard" at bounding box center [78, 87] width 56 height 13
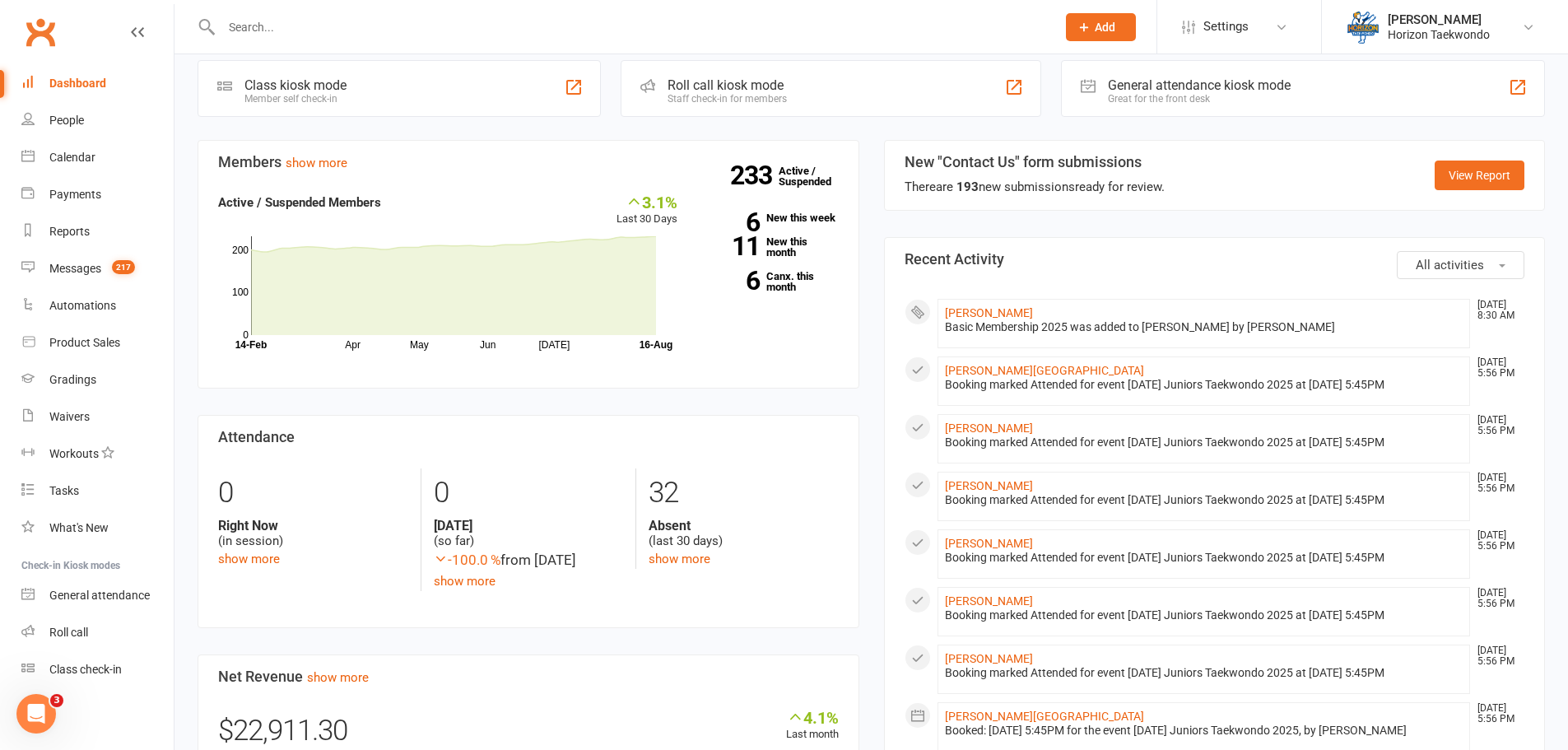
scroll to position [576, 0]
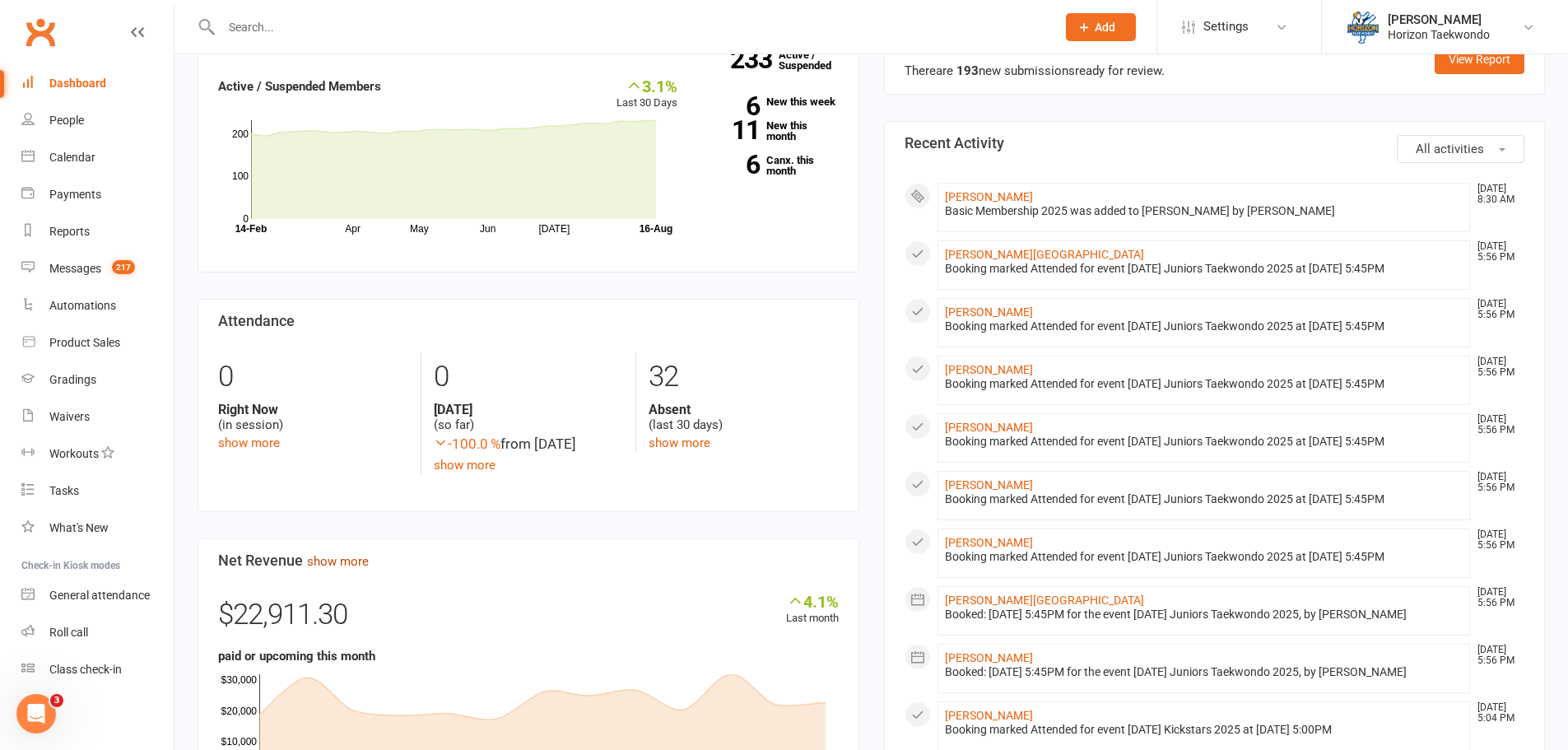
click at [342, 568] on link "show more" at bounding box center [338, 561] width 62 height 15
